Goal: Task Accomplishment & Management: Complete application form

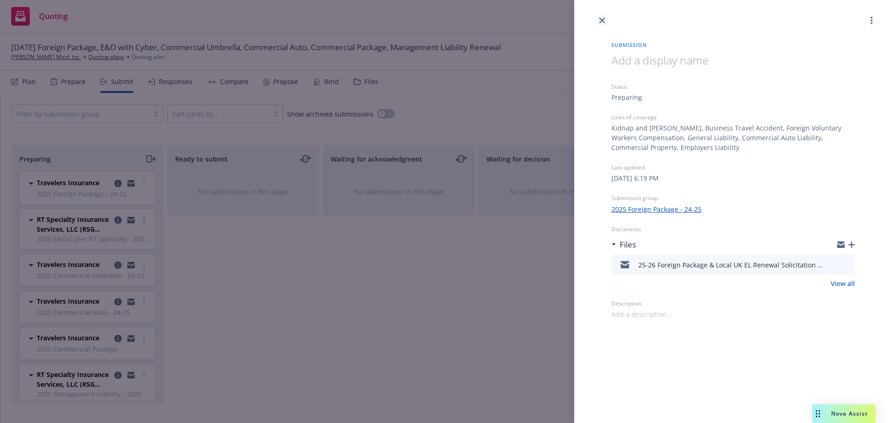
click at [603, 20] on icon "close" at bounding box center [602, 21] width 6 height 6
